Goal: Find specific page/section: Find specific page/section

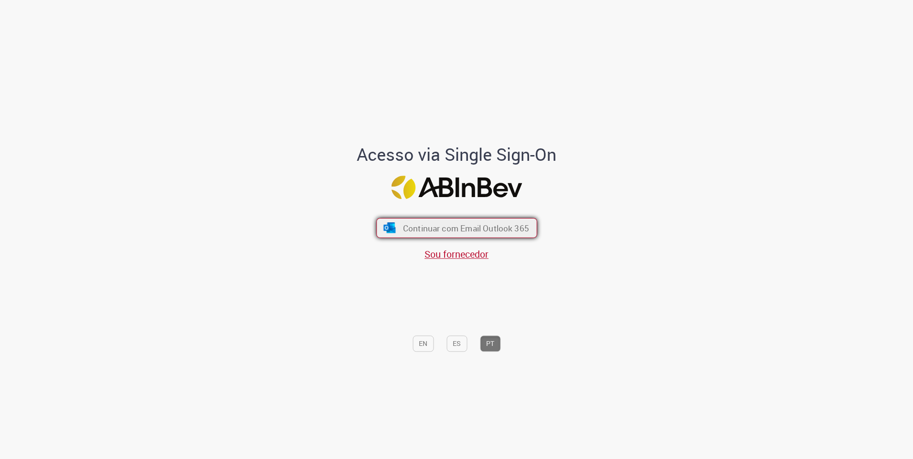
click at [446, 228] on span "Continuar com Email Outlook 365" at bounding box center [466, 228] width 126 height 11
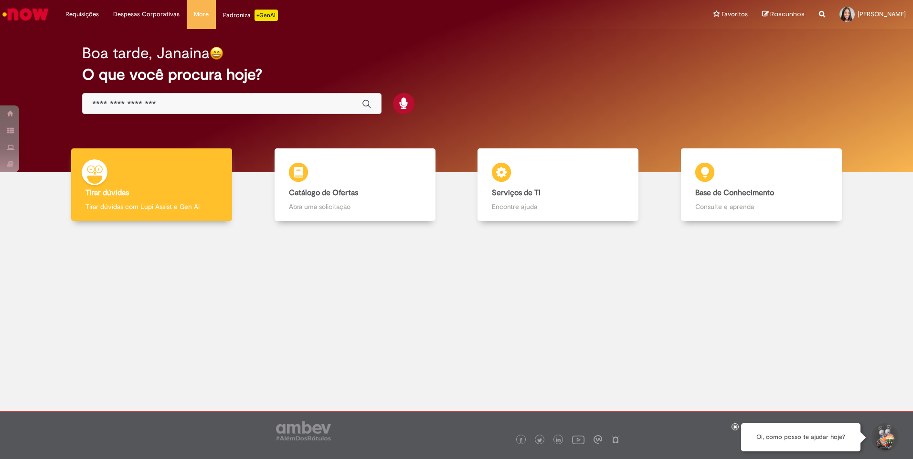
click at [208, 104] on input "Basta digitar aqui" at bounding box center [222, 104] width 260 height 11
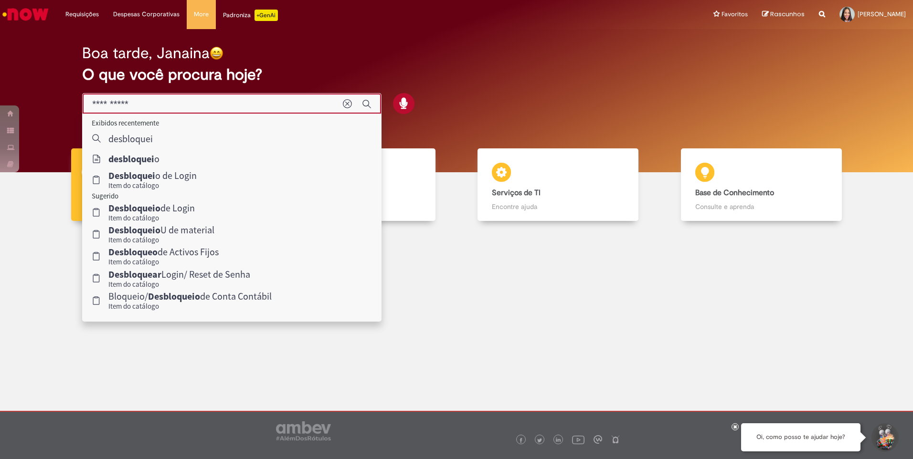
type input "**********"
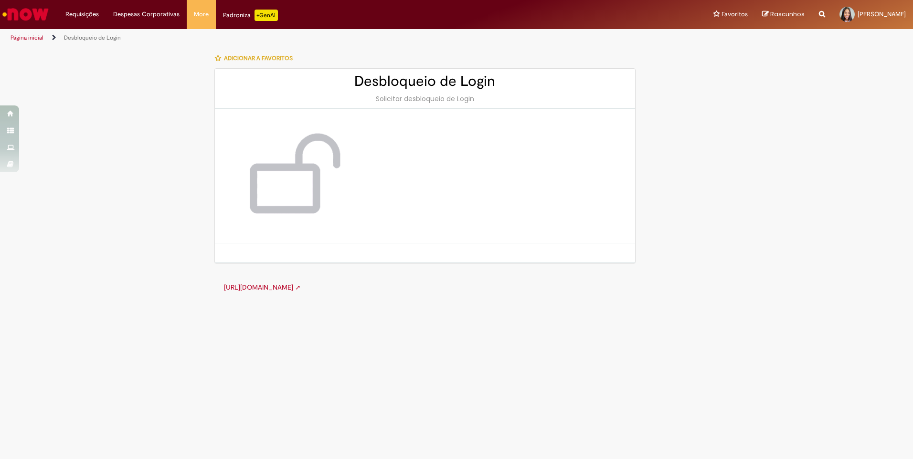
click at [301, 289] on link "[URL][DOMAIN_NAME] ➚" at bounding box center [262, 287] width 77 height 9
click at [25, 38] on link "Página inicial" at bounding box center [27, 38] width 33 height 8
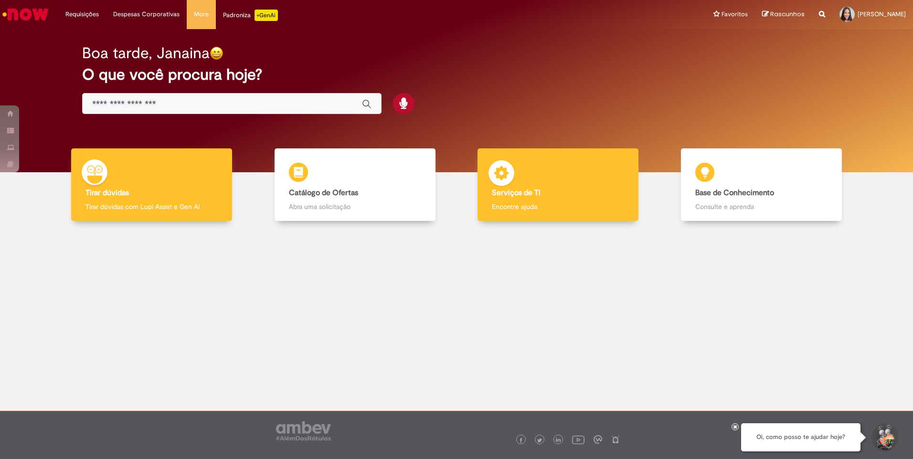
click at [523, 173] on div "Serviços de TI Serviços de TI Encontre ajuda" at bounding box center [558, 185] width 161 height 73
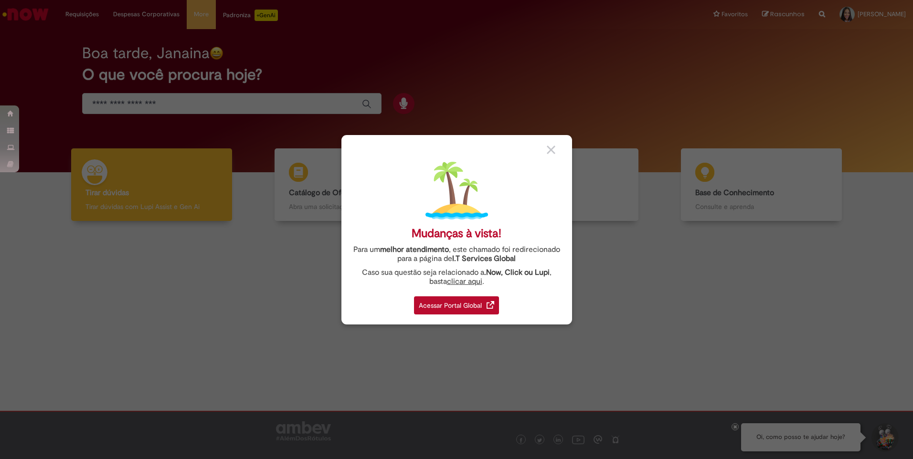
click at [473, 305] on div "Acessar Portal Global" at bounding box center [456, 306] width 85 height 18
